Goal: Task Accomplishment & Management: Use online tool/utility

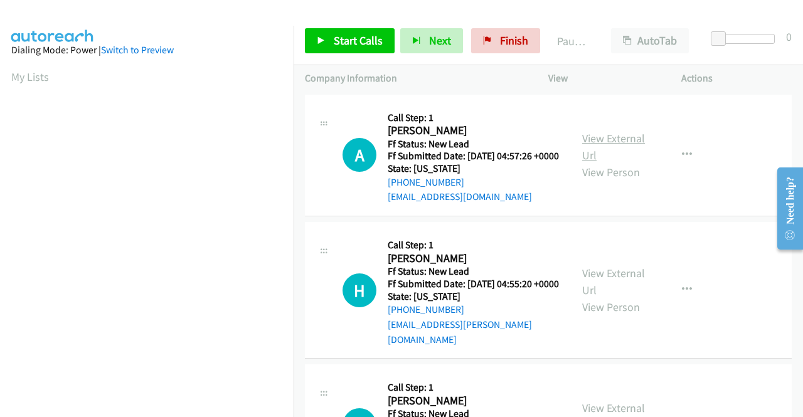
click at [617, 151] on link "View External Url" at bounding box center [613, 146] width 63 height 31
click at [631, 286] on link "View External Url" at bounding box center [613, 281] width 63 height 31
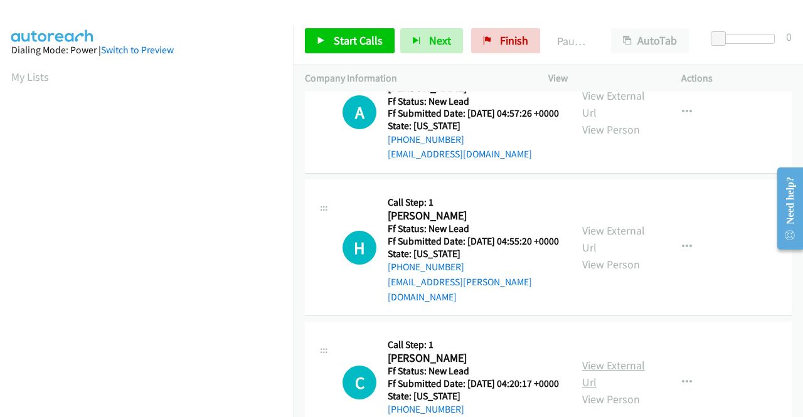
scroll to position [63, 0]
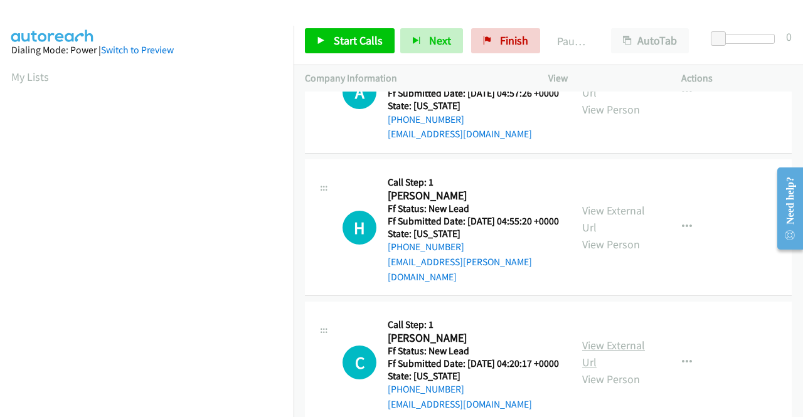
click at [622, 361] on link "View External Url" at bounding box center [613, 353] width 63 height 31
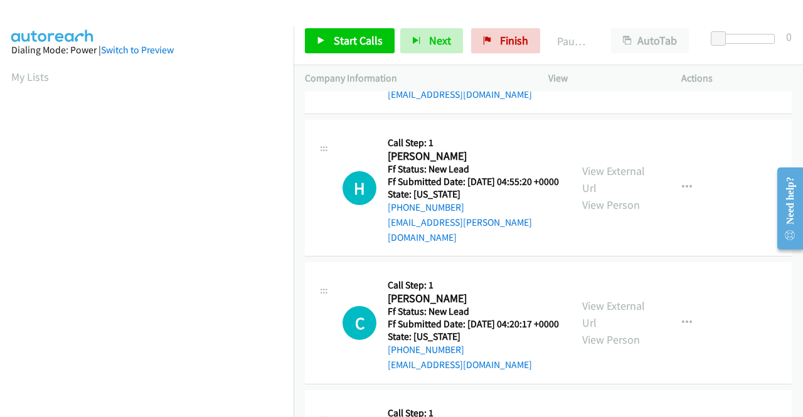
scroll to position [188, 0]
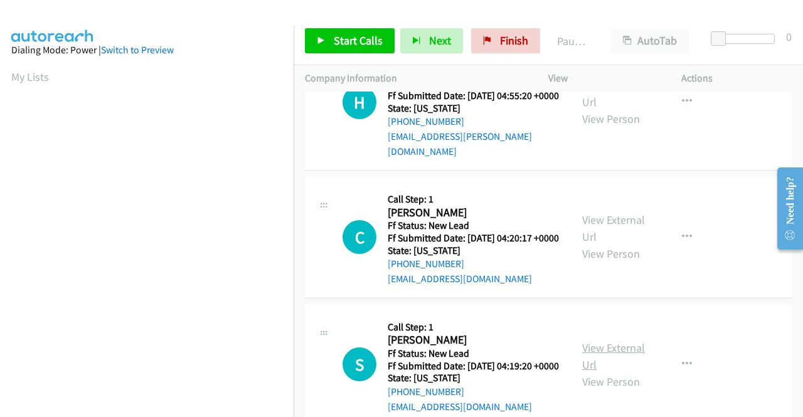
click at [630, 369] on link "View External Url" at bounding box center [613, 356] width 63 height 31
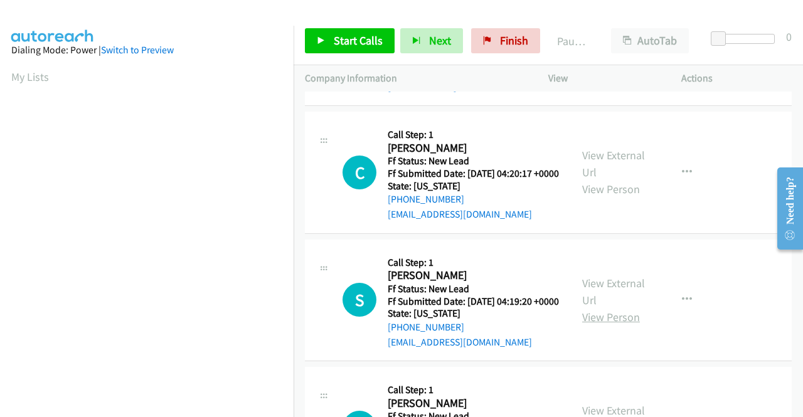
scroll to position [314, 0]
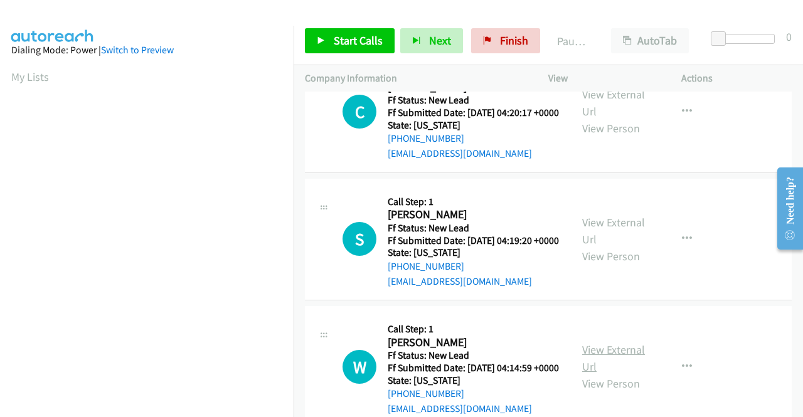
click at [620, 374] on link "View External Url" at bounding box center [613, 357] width 63 height 31
click at [350, 40] on span "Start Calls" at bounding box center [358, 40] width 49 height 14
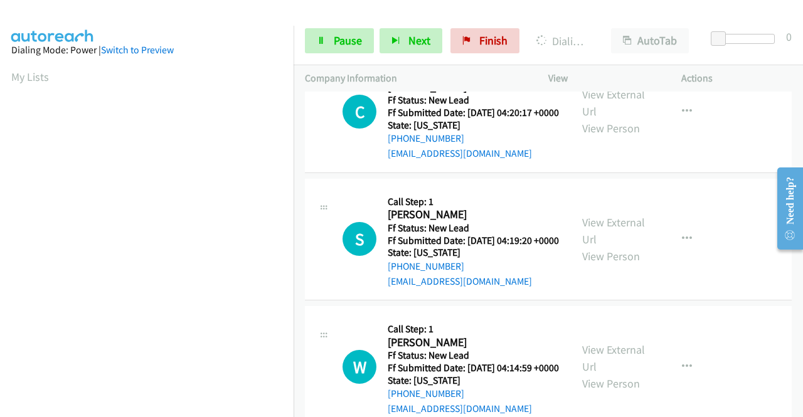
click at [733, 197] on td "S Callback Scheduled Call Step: 1 Steven Le America/Los_Angeles Ff Status: New …" at bounding box center [548, 240] width 509 height 128
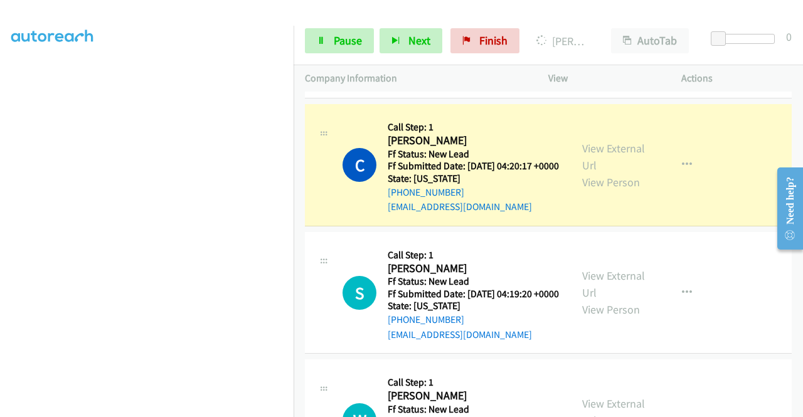
scroll to position [0, 0]
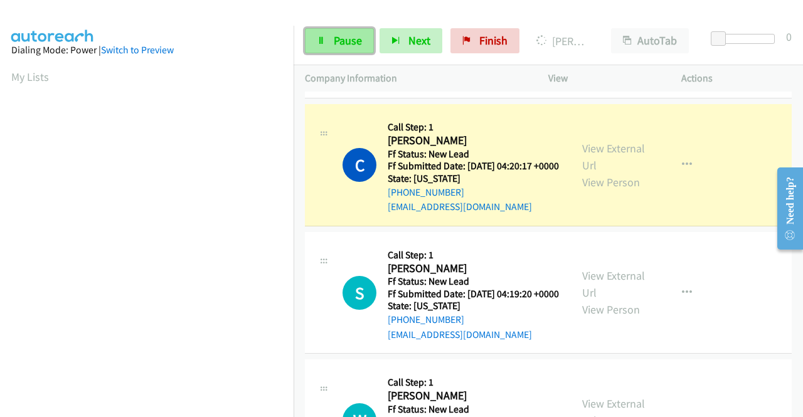
click at [333, 46] on link "Pause" at bounding box center [339, 40] width 69 height 25
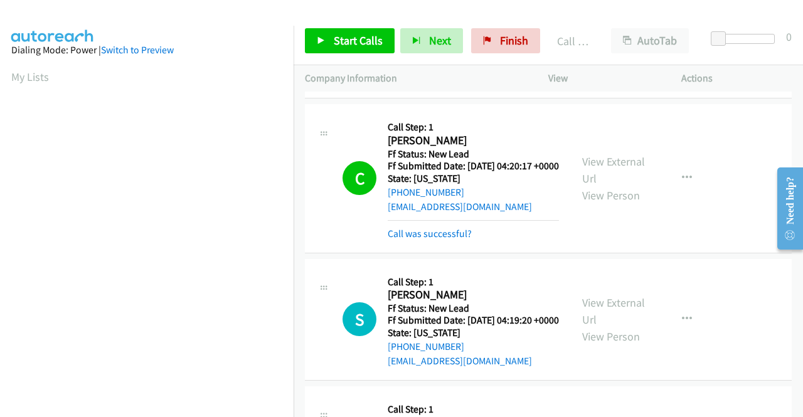
scroll to position [286, 0]
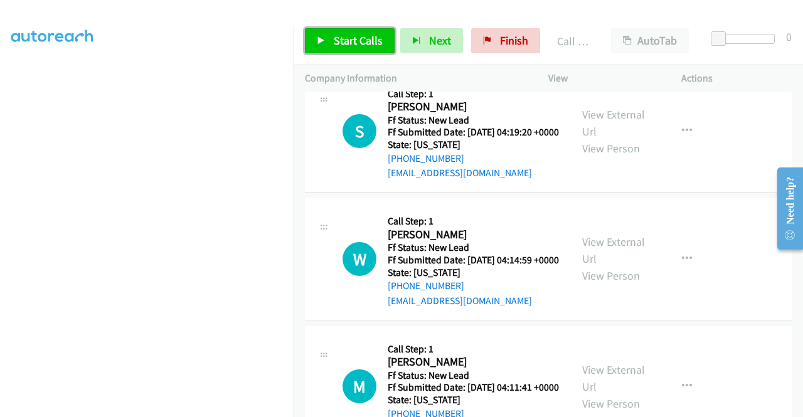
click at [373, 46] on span "Start Calls" at bounding box center [358, 40] width 49 height 14
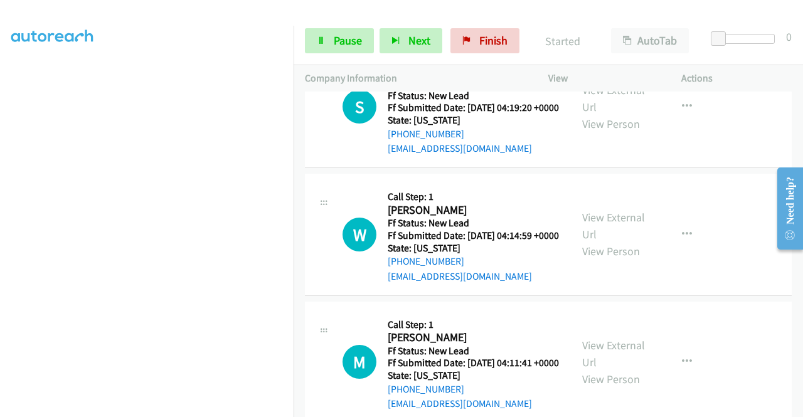
scroll to position [564, 0]
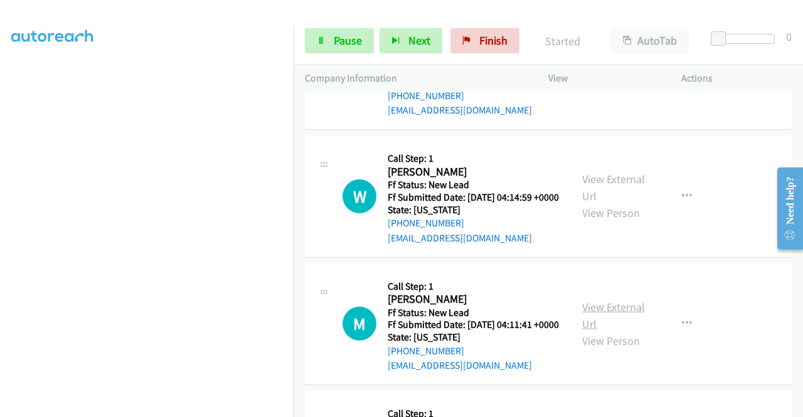
click at [608, 331] on link "View External Url" at bounding box center [613, 315] width 63 height 31
drag, startPoint x: 690, startPoint y: 307, endPoint x: 655, endPoint y: 352, distance: 57.2
click at [691, 307] on td "M Callback Scheduled Call Step: 1 Matthew Nelson America/Phoenix Ff Status: New…" at bounding box center [548, 324] width 509 height 128
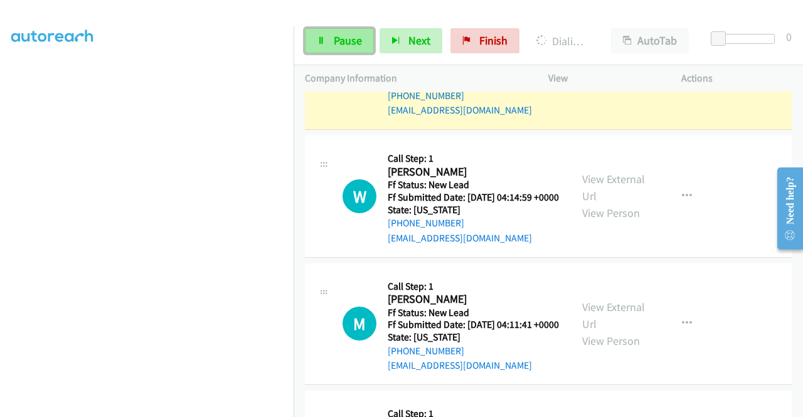
click at [336, 37] on span "Pause" at bounding box center [348, 40] width 28 height 14
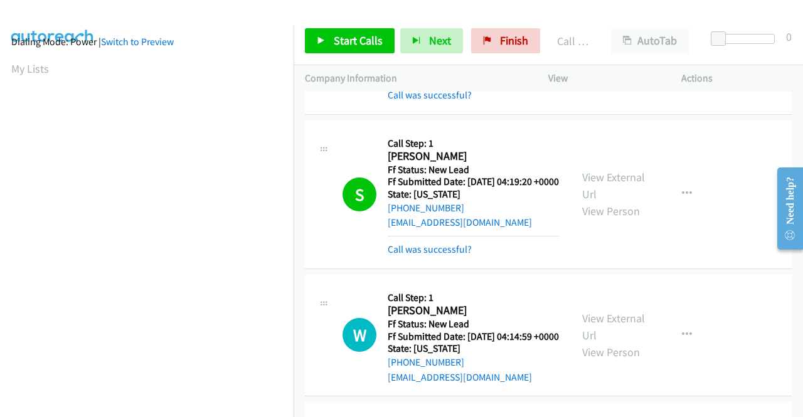
scroll to position [0, 0]
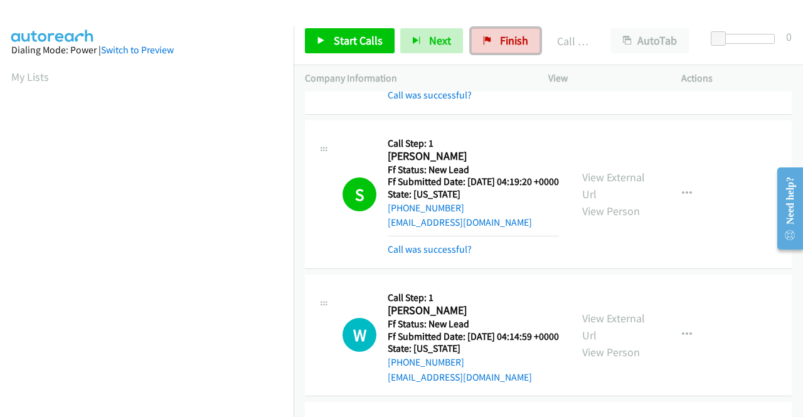
drag, startPoint x: 506, startPoint y: 44, endPoint x: 493, endPoint y: 201, distance: 157.3
click at [506, 44] on span "Finish" at bounding box center [514, 40] width 28 height 14
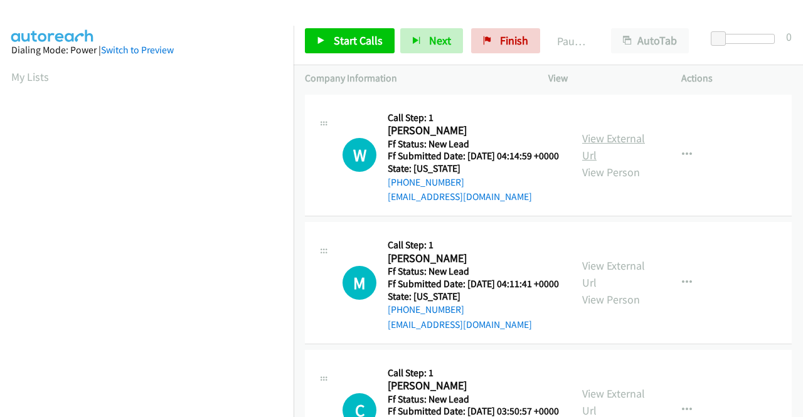
click at [623, 144] on link "View External Url" at bounding box center [613, 146] width 63 height 31
click at [610, 283] on link "View External Url" at bounding box center [613, 273] width 63 height 31
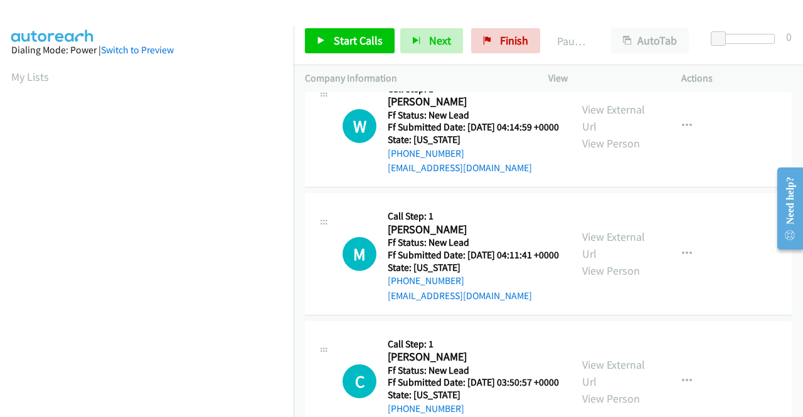
scroll to position [125, 0]
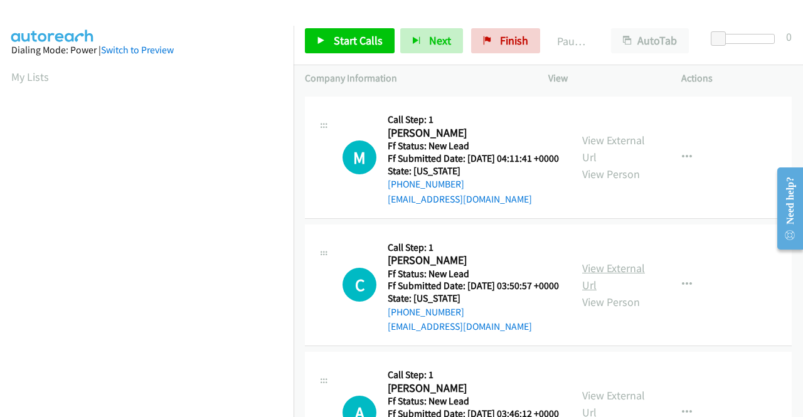
click at [625, 292] on link "View External Url" at bounding box center [613, 276] width 63 height 31
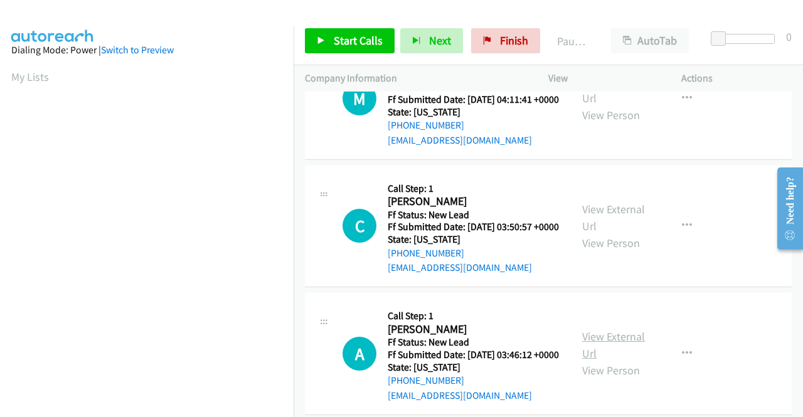
scroll to position [251, 0]
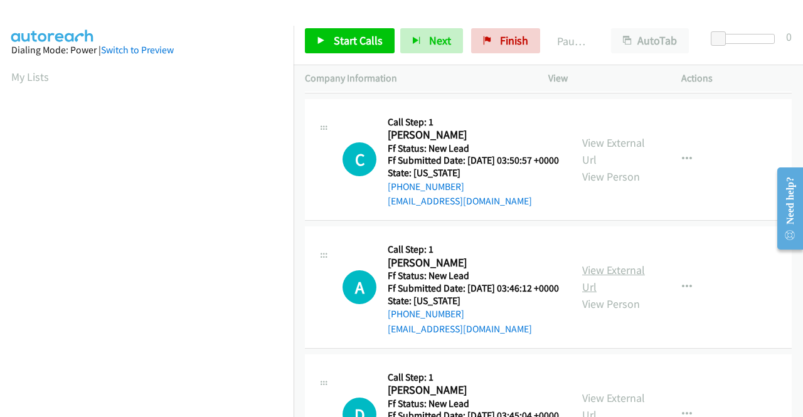
click at [608, 294] on link "View External Url" at bounding box center [613, 278] width 63 height 31
click at [351, 41] on span "Start Calls" at bounding box center [358, 40] width 49 height 14
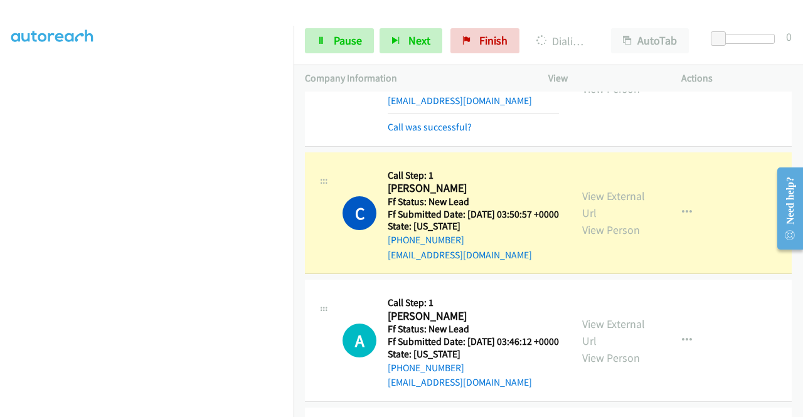
scroll to position [0, 0]
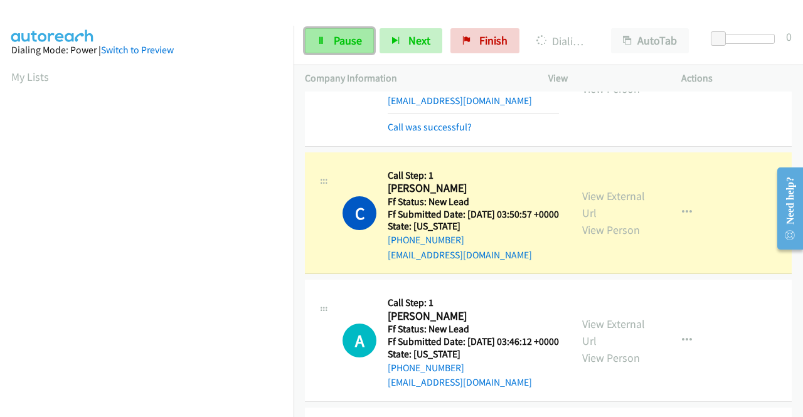
click at [332, 38] on link "Pause" at bounding box center [339, 40] width 69 height 25
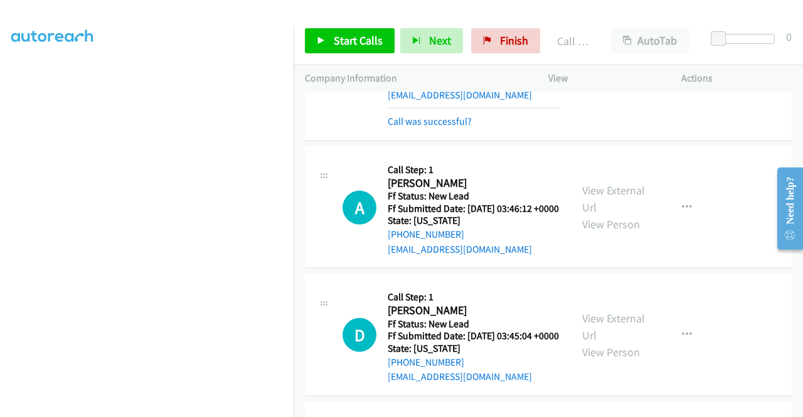
scroll to position [439, 0]
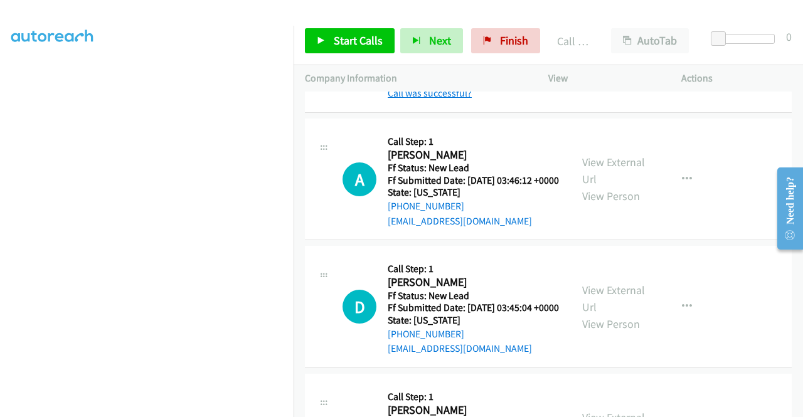
click at [450, 99] on link "Call was successful?" at bounding box center [430, 93] width 84 height 12
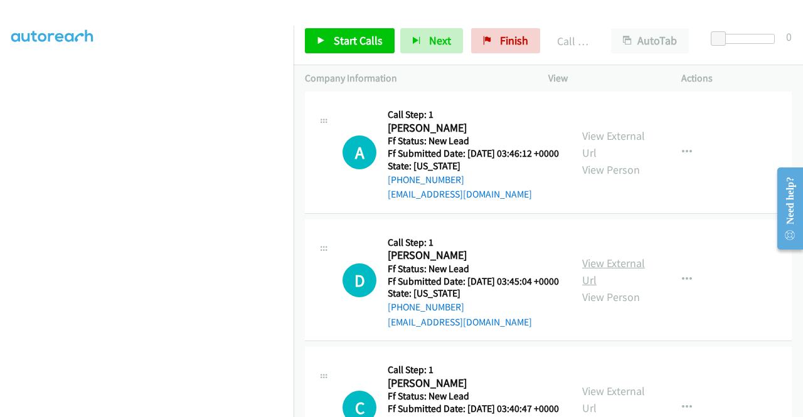
click at [596, 287] on link "View External Url" at bounding box center [613, 271] width 63 height 31
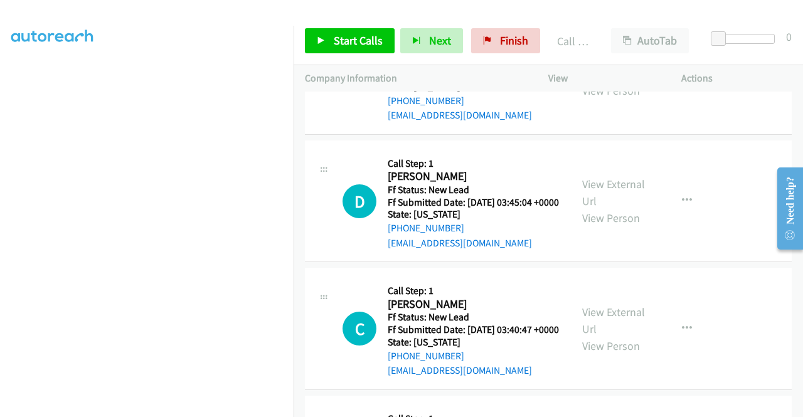
scroll to position [564, 0]
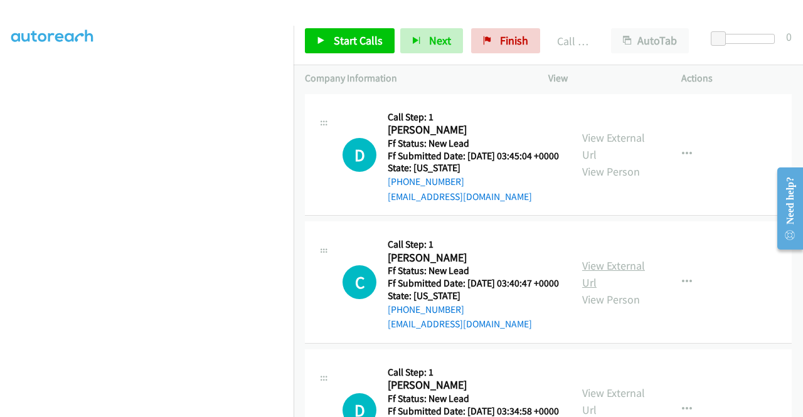
click at [616, 290] on link "View External Url" at bounding box center [613, 273] width 63 height 31
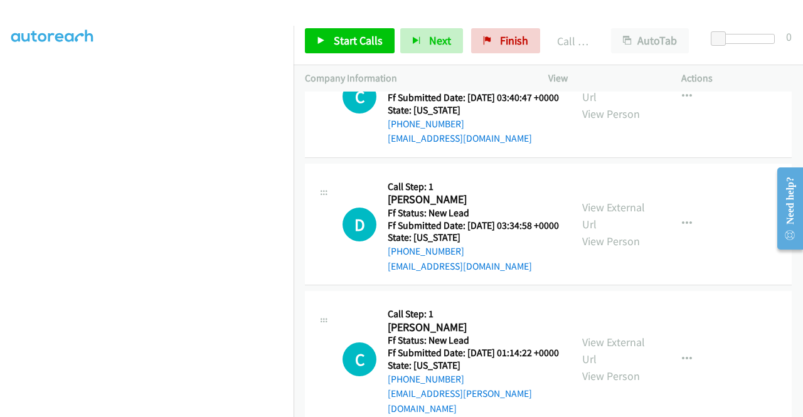
scroll to position [753, 0]
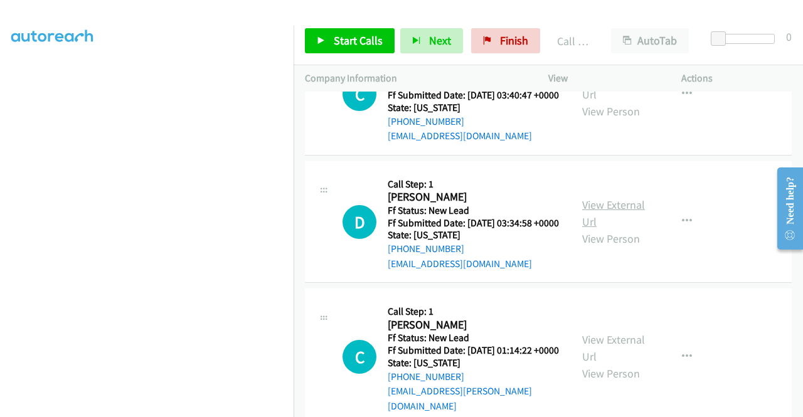
click at [606, 229] on link "View External Url" at bounding box center [613, 213] width 63 height 31
click at [356, 34] on span "Start Calls" at bounding box center [358, 40] width 49 height 14
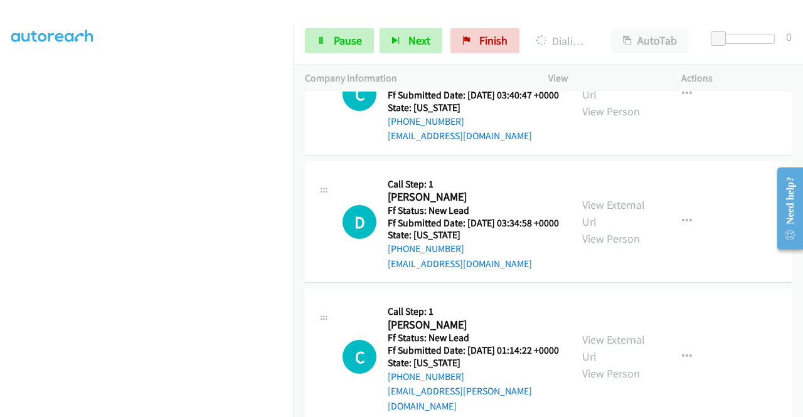
click at [710, 58] on div "Start Calls Pause Next Finish Dialing [PERSON_NAME] AutoTab AutoTab 0" at bounding box center [548, 41] width 509 height 48
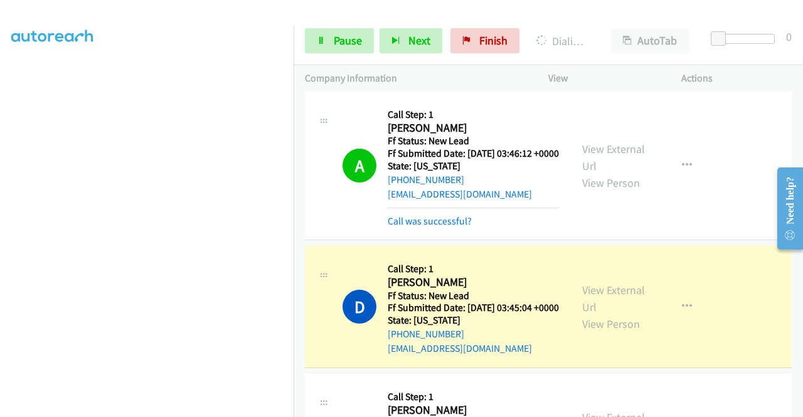
scroll to position [286, 0]
click at [336, 46] on span "Pause" at bounding box center [348, 40] width 28 height 14
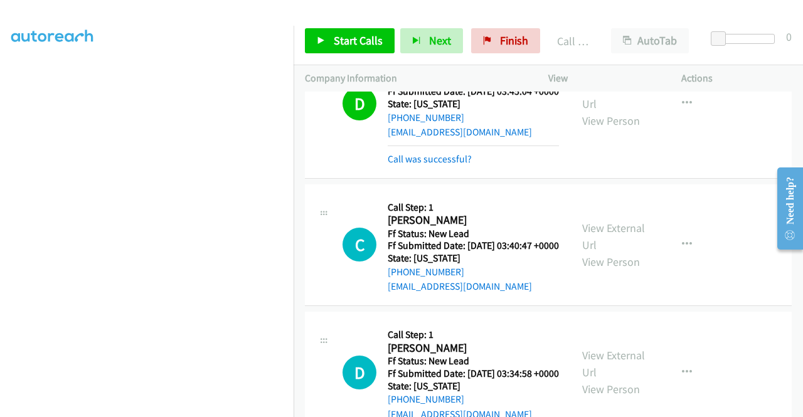
scroll to position [564, 0]
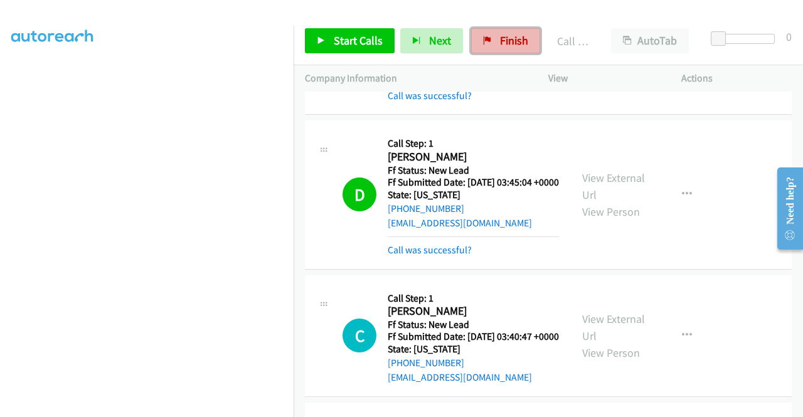
click at [506, 36] on span "Finish" at bounding box center [514, 40] width 28 height 14
